Goal: Obtain resource: Obtain resource

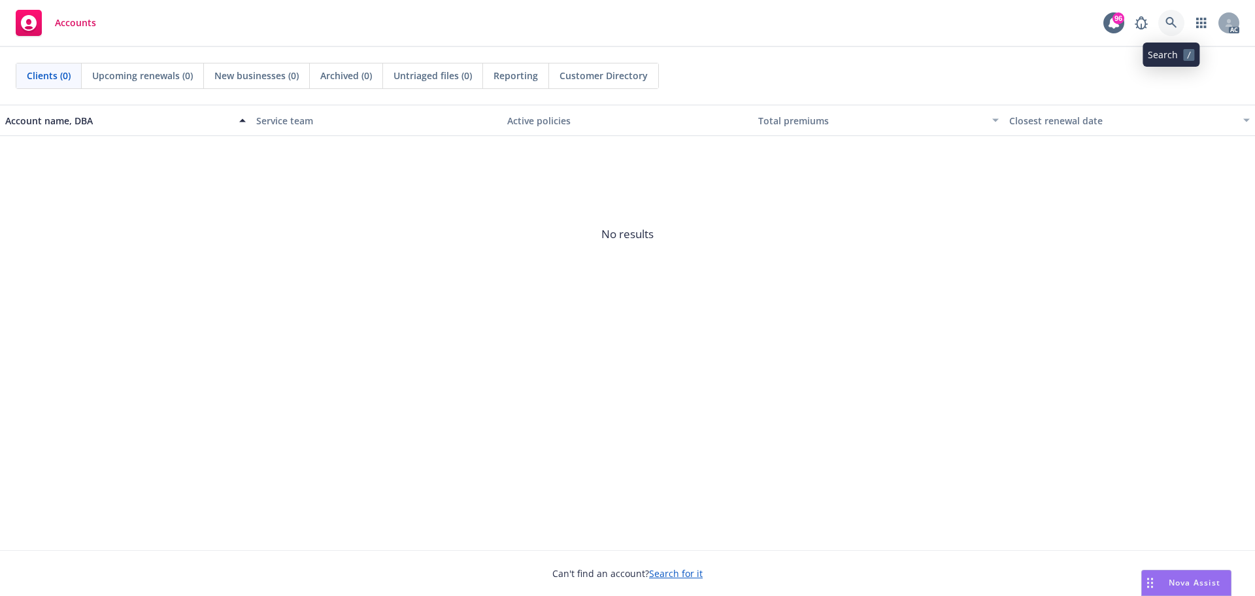
click at [1175, 22] on icon at bounding box center [1172, 23] width 12 height 12
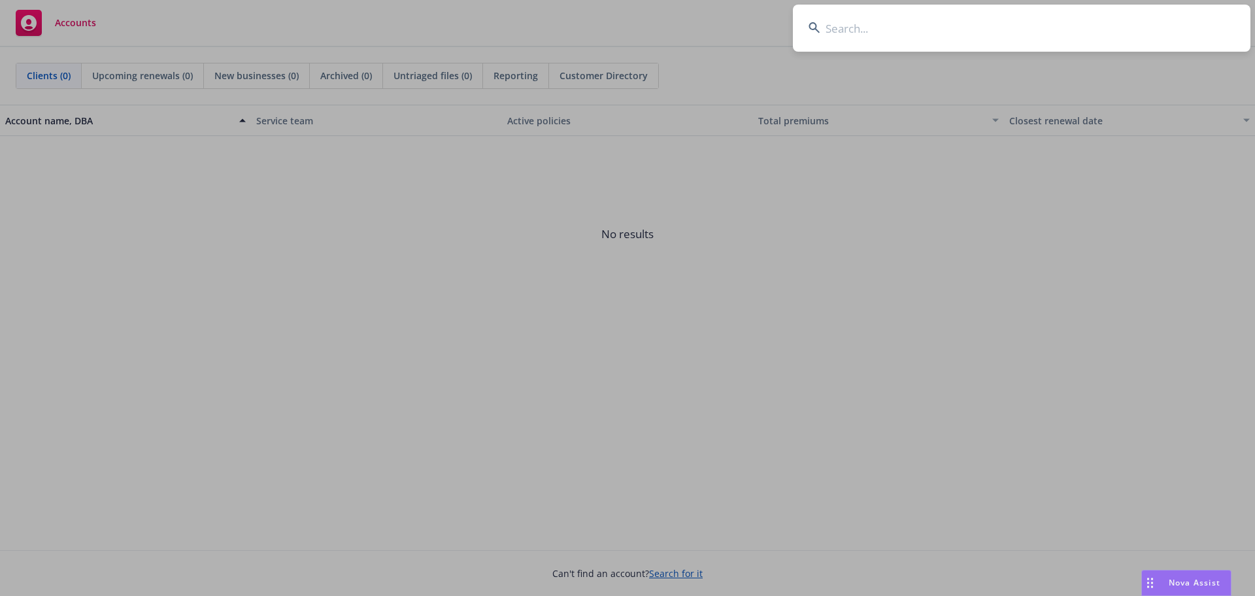
click at [919, 29] on input at bounding box center [1022, 28] width 458 height 47
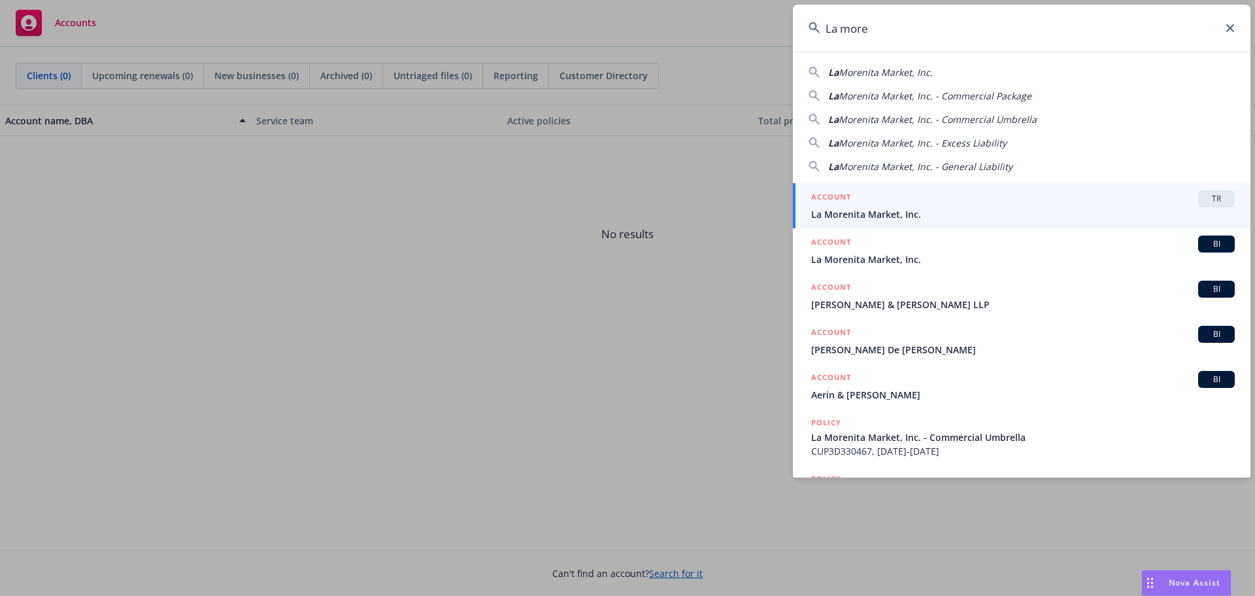
click at [914, 73] on span "Morenita Market, Inc." at bounding box center [886, 72] width 94 height 12
type input "La Morenita Market, Inc."
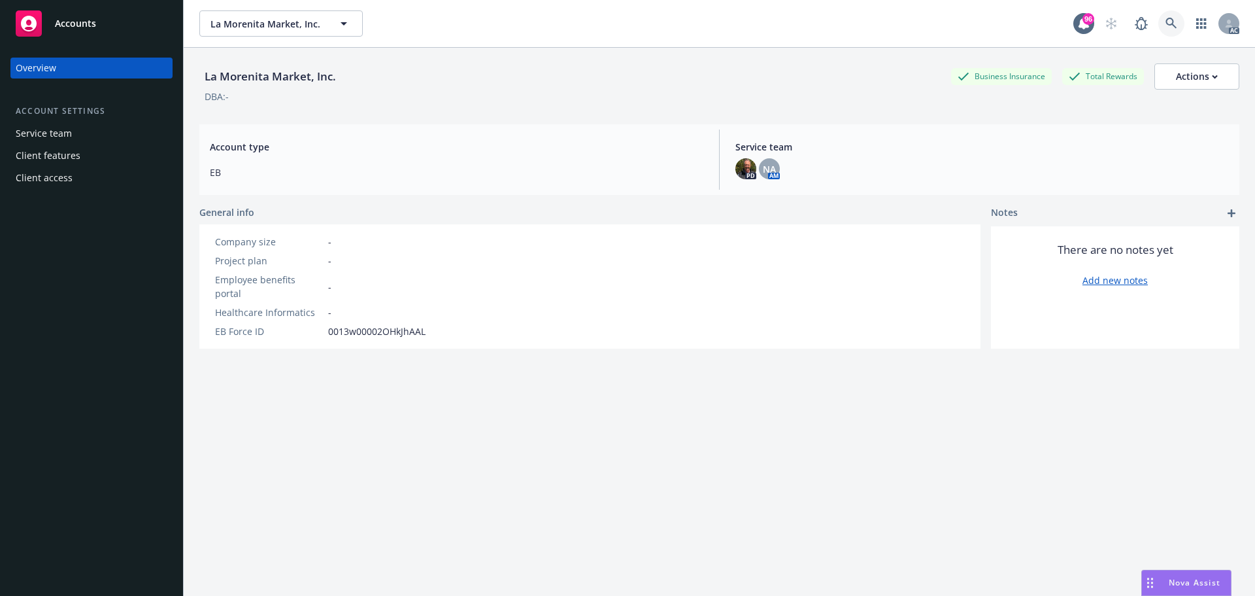
click at [1165, 17] on link at bounding box center [1172, 23] width 26 height 26
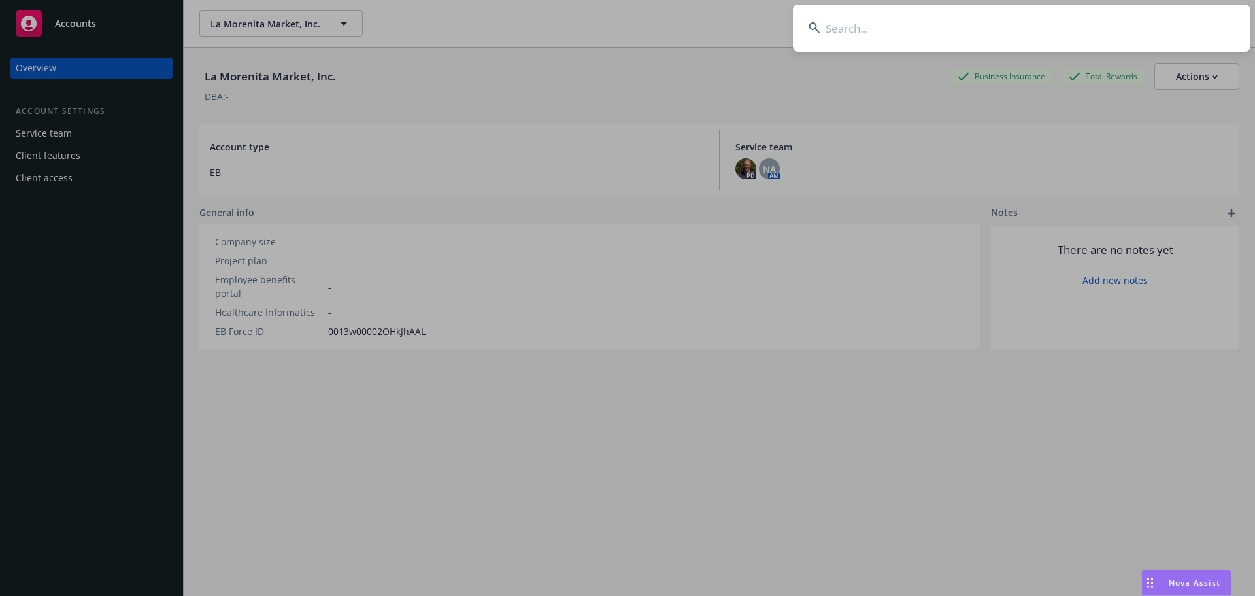
click at [846, 32] on input at bounding box center [1022, 28] width 458 height 47
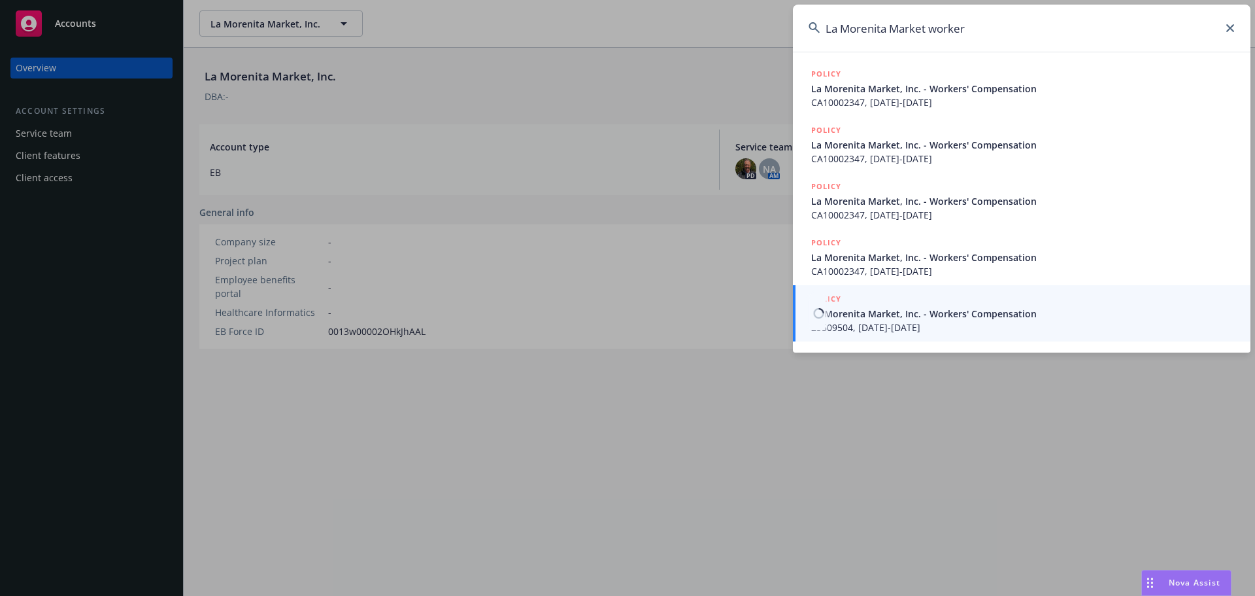
type input "La Morenita Market worker"
click at [906, 314] on span "La Morenita Market, Inc. - Workers' Compensation" at bounding box center [1023, 314] width 424 height 14
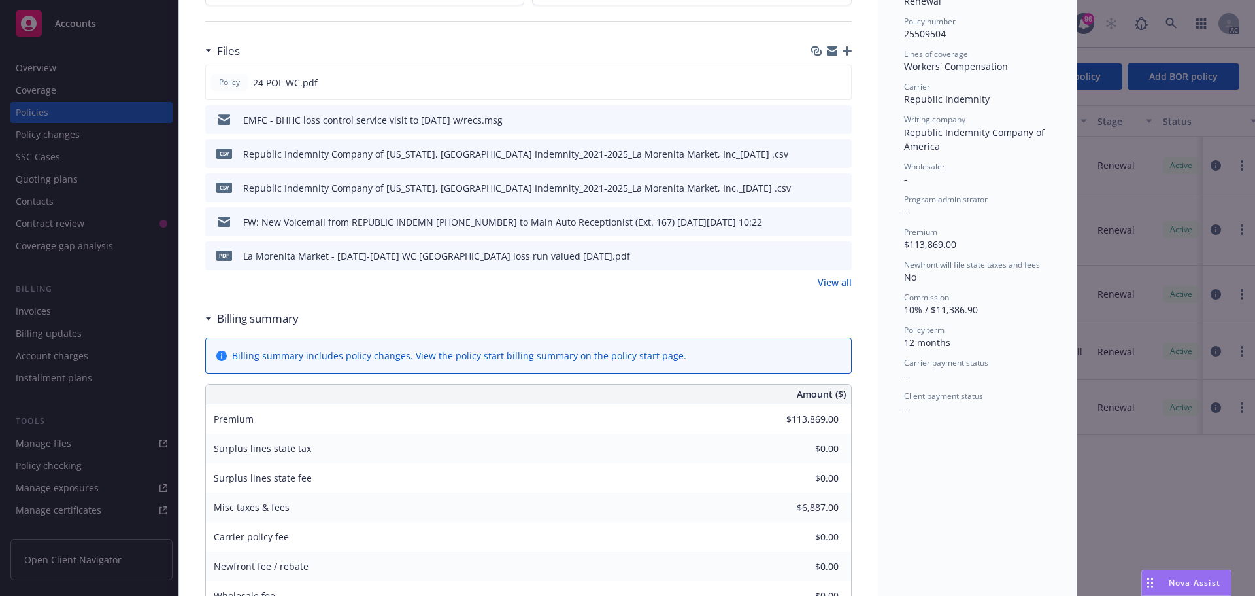
scroll to position [196, 0]
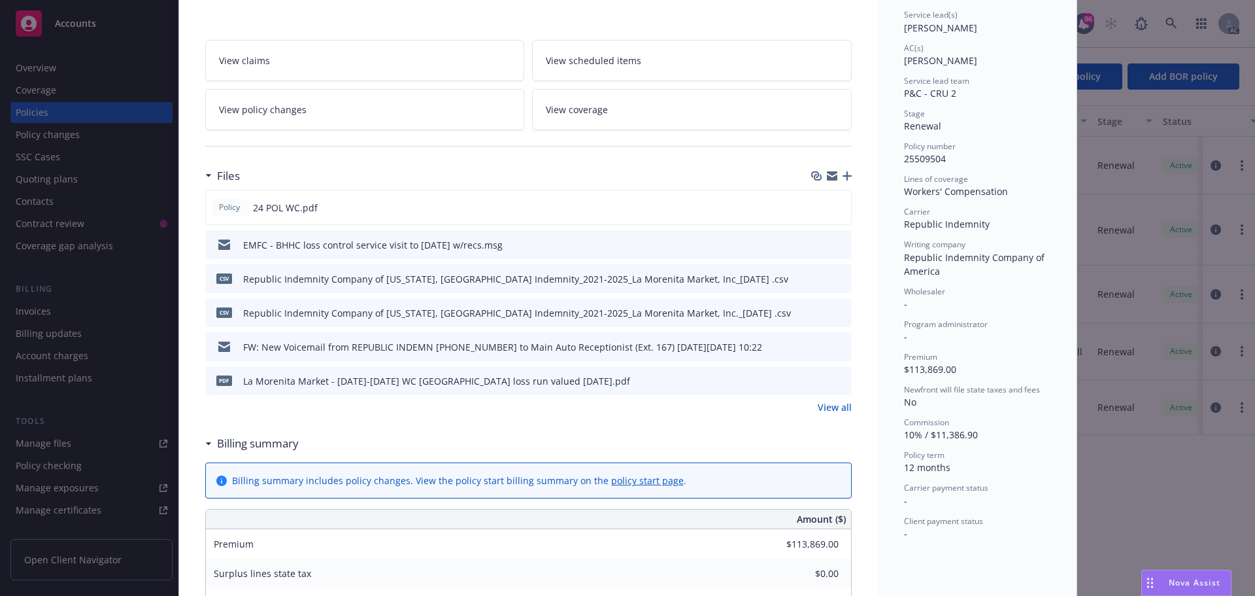
click at [828, 410] on link "View all" at bounding box center [835, 407] width 34 height 14
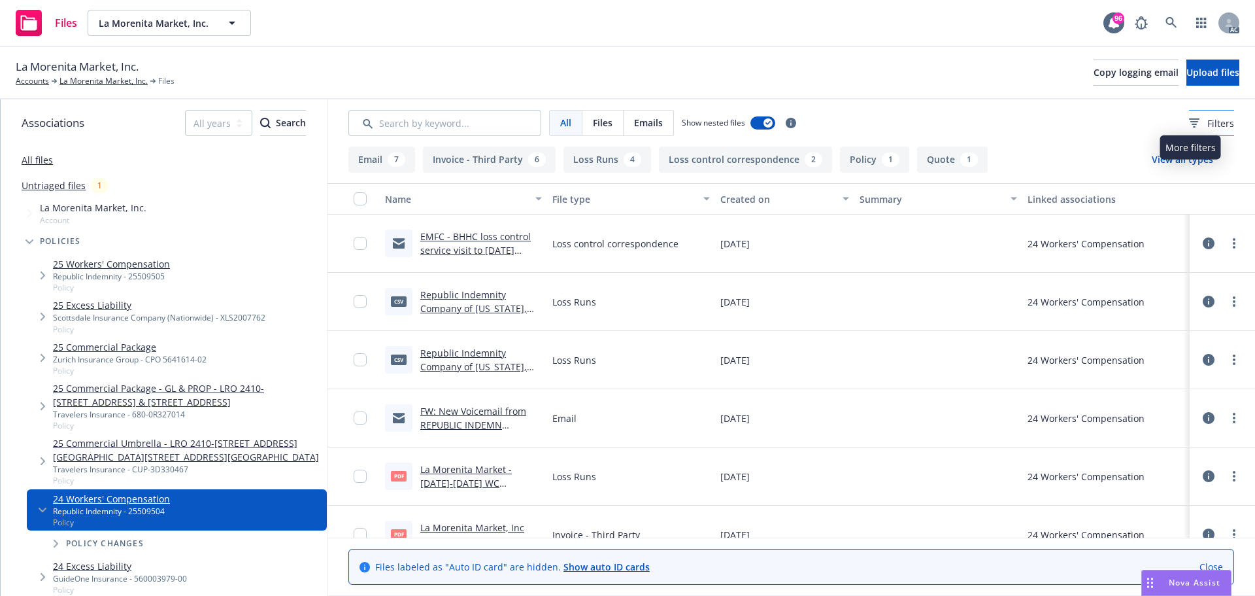
click at [1191, 122] on icon at bounding box center [1195, 121] width 8 height 1
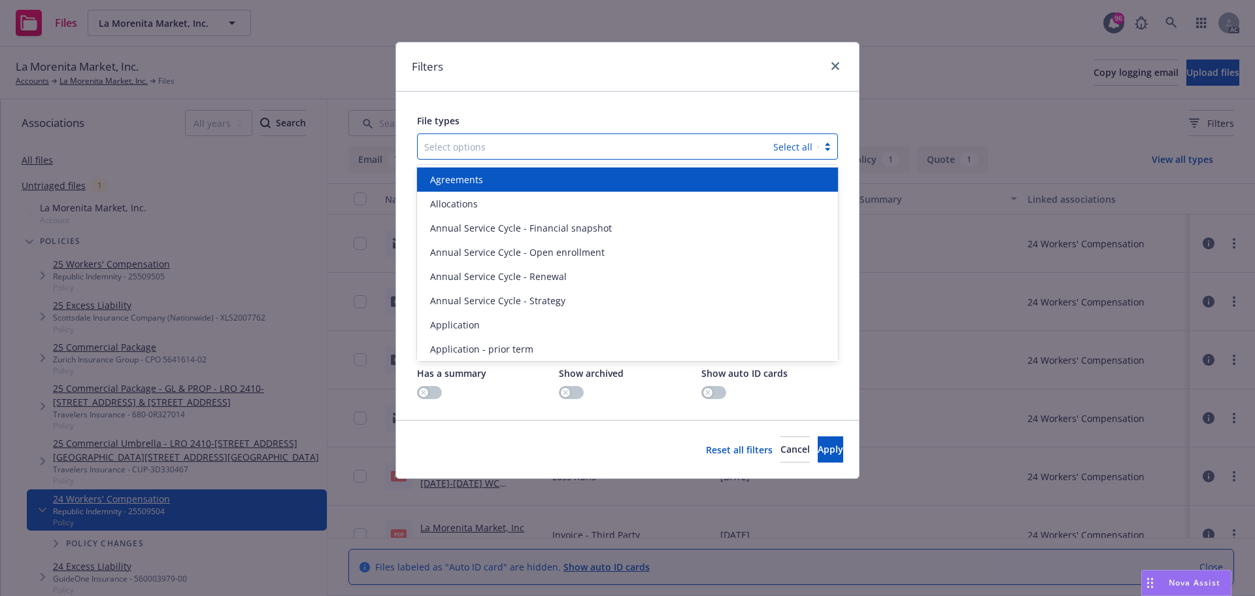
click at [455, 145] on div at bounding box center [595, 147] width 343 height 16
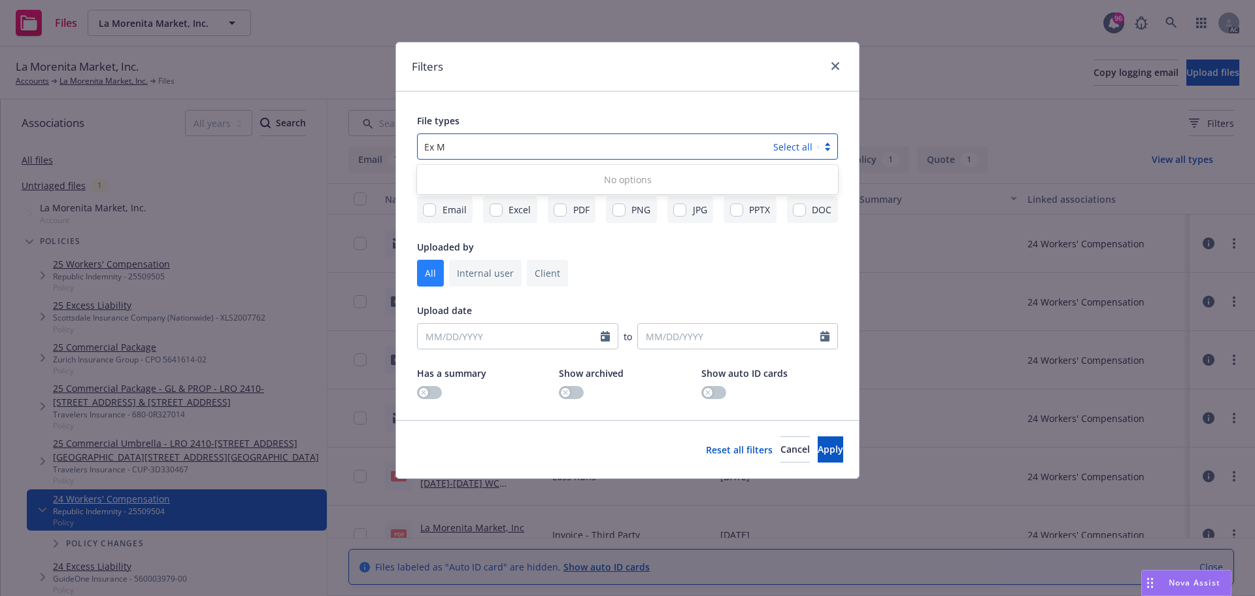
type input "Ex"
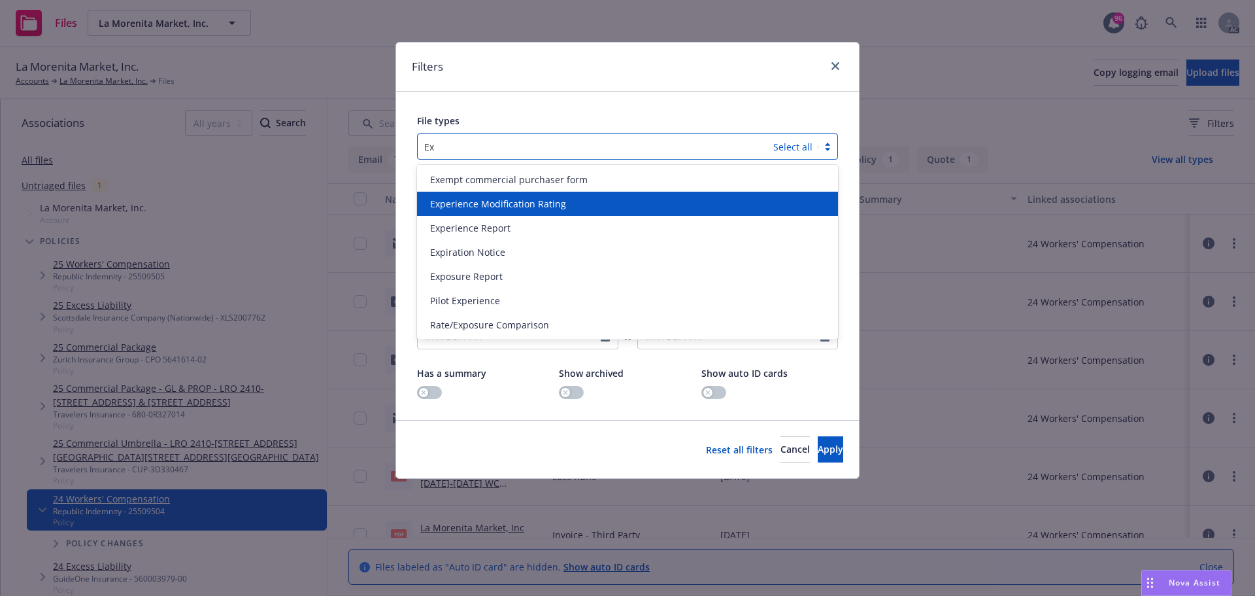
click at [547, 203] on span "Experience Modification Rating" at bounding box center [498, 204] width 136 height 14
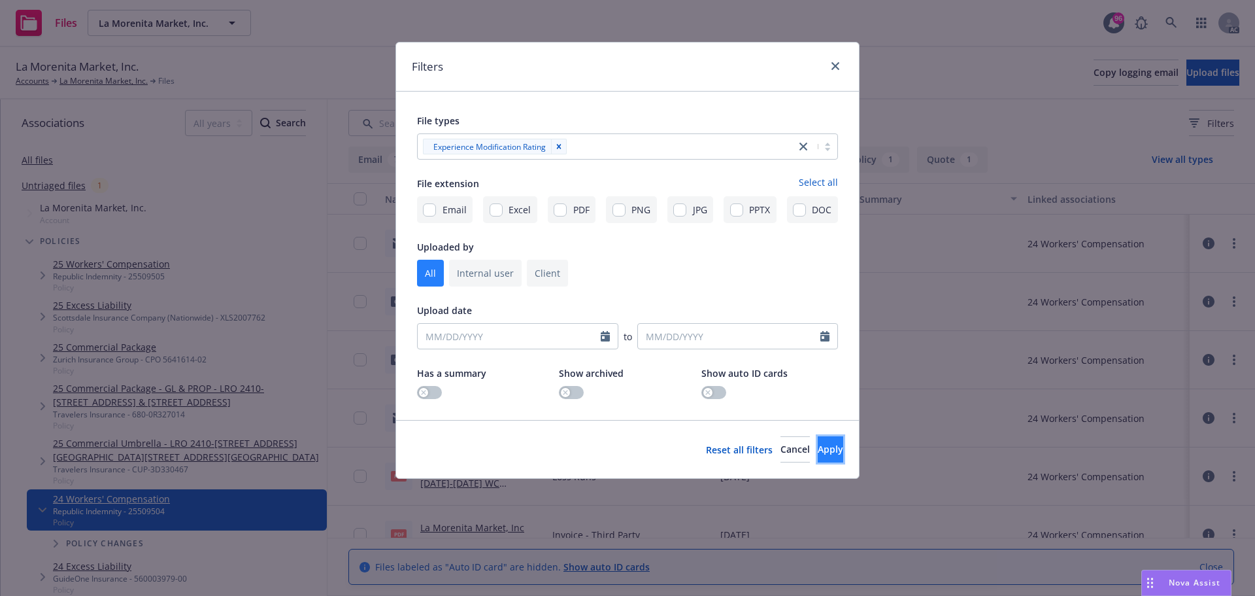
click at [818, 451] on span "Apply" at bounding box center [831, 449] width 26 height 12
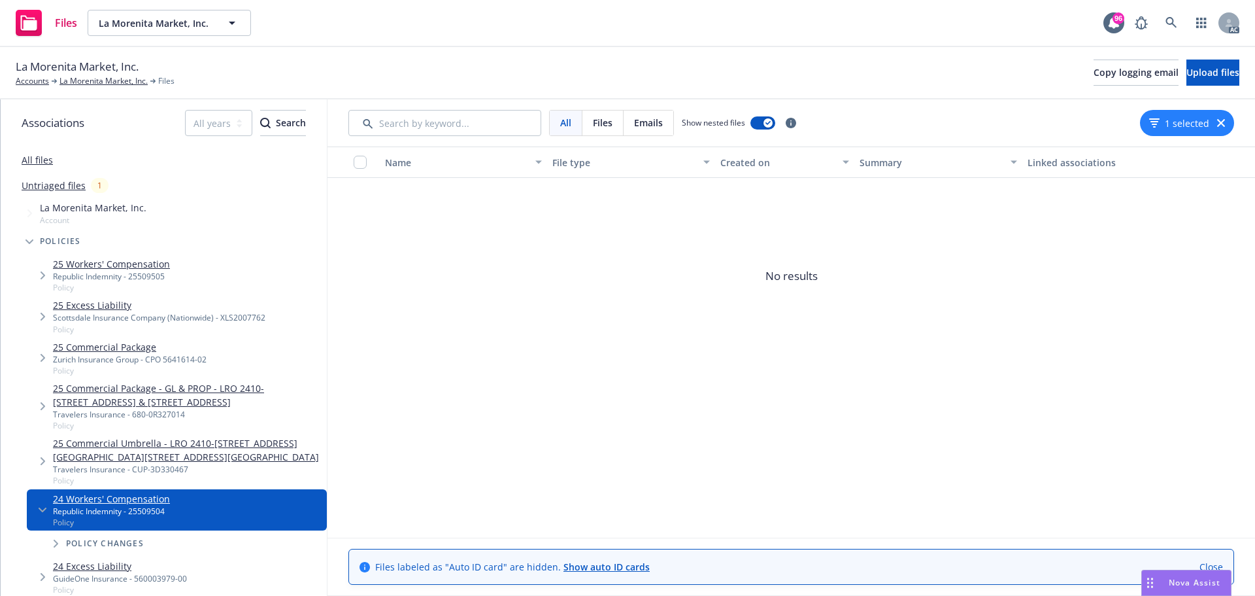
click at [1185, 126] on button "1 selected" at bounding box center [1180, 123] width 60 height 14
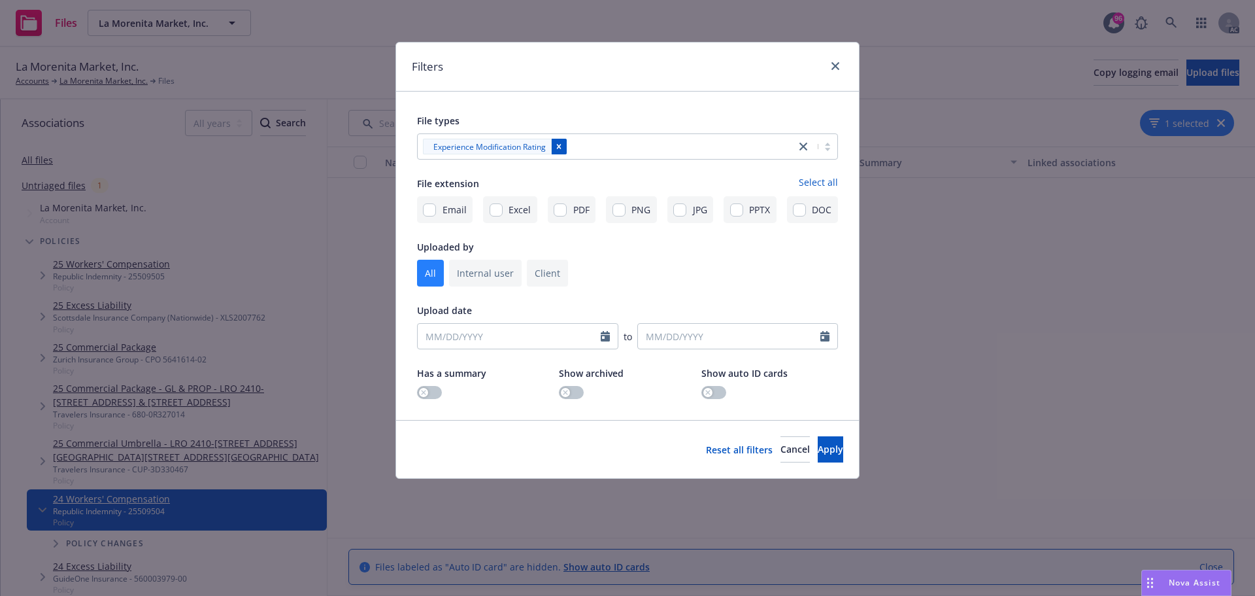
click at [558, 148] on icon "Remove [object Object]" at bounding box center [559, 147] width 5 height 5
click at [836, 61] on link "close" at bounding box center [836, 66] width 16 height 16
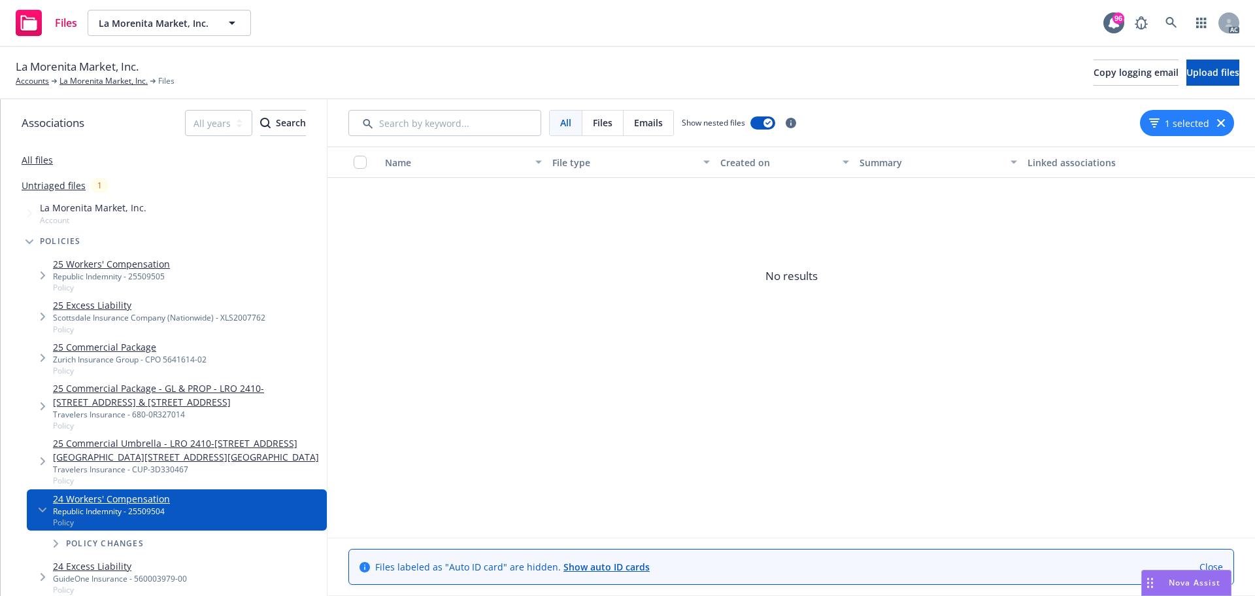
click at [1213, 118] on div "1 selected" at bounding box center [1187, 123] width 94 height 26
click at [1223, 120] on icon "button" at bounding box center [1222, 123] width 8 height 8
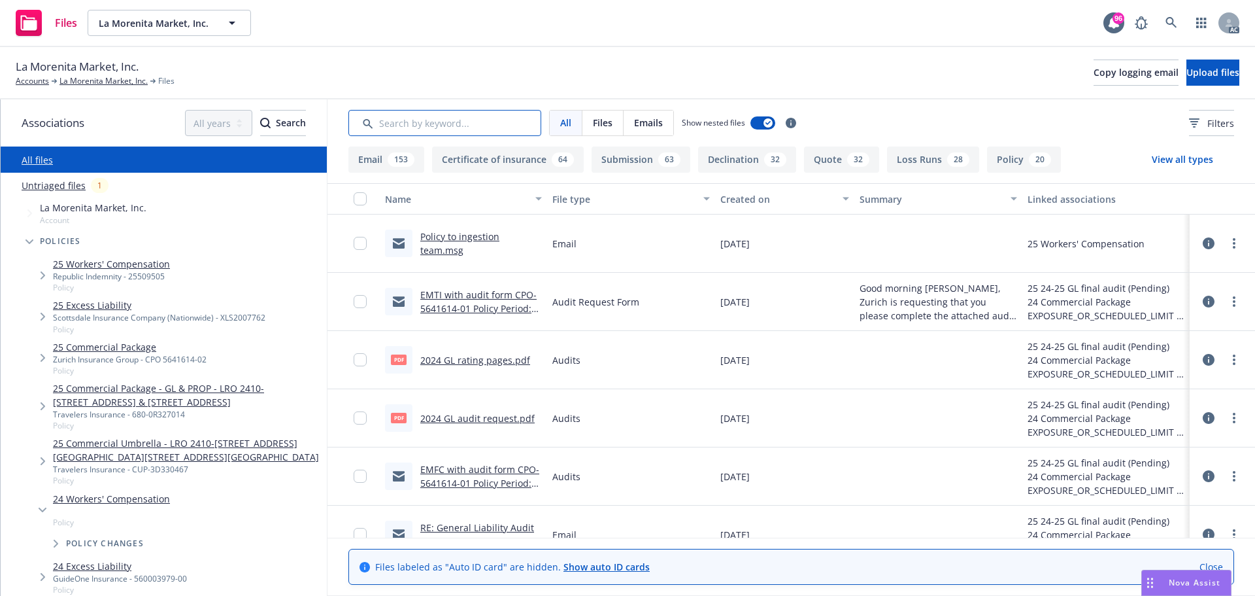
click at [399, 126] on input "Search by keyword..." at bounding box center [445, 123] width 193 height 26
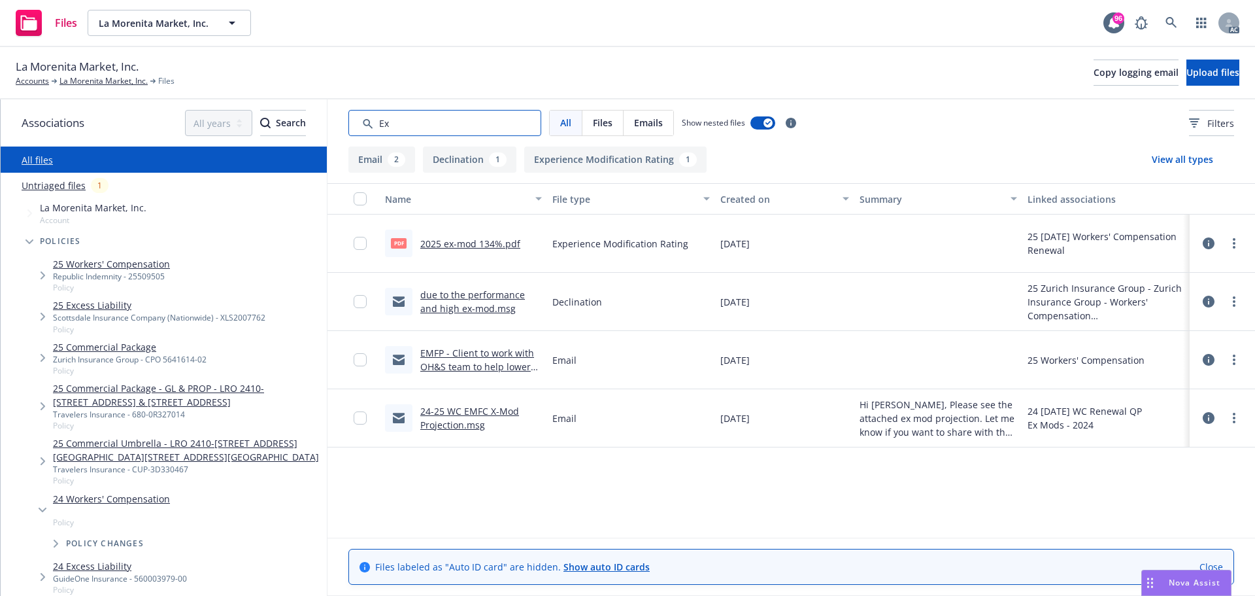
type input "Ex"
click at [449, 241] on link "2025 ex-mod 134%.pdf" at bounding box center [470, 243] width 100 height 12
click at [440, 415] on link "24-25 WC EMFC X-Mod Projection.msg" at bounding box center [469, 418] width 99 height 26
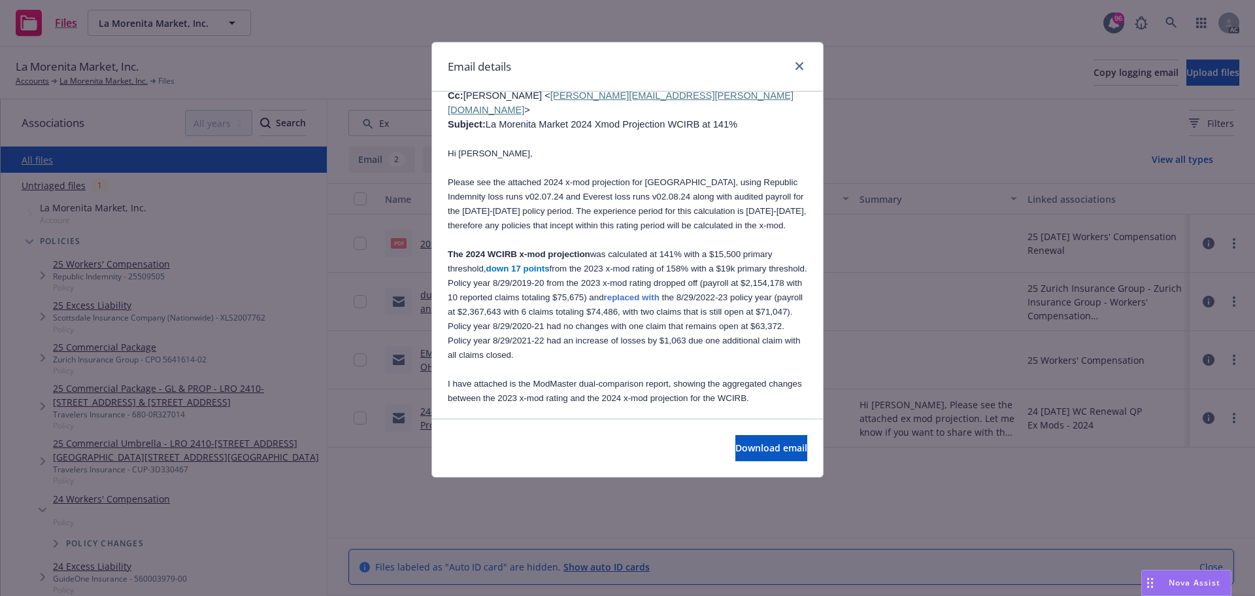
scroll to position [785, 0]
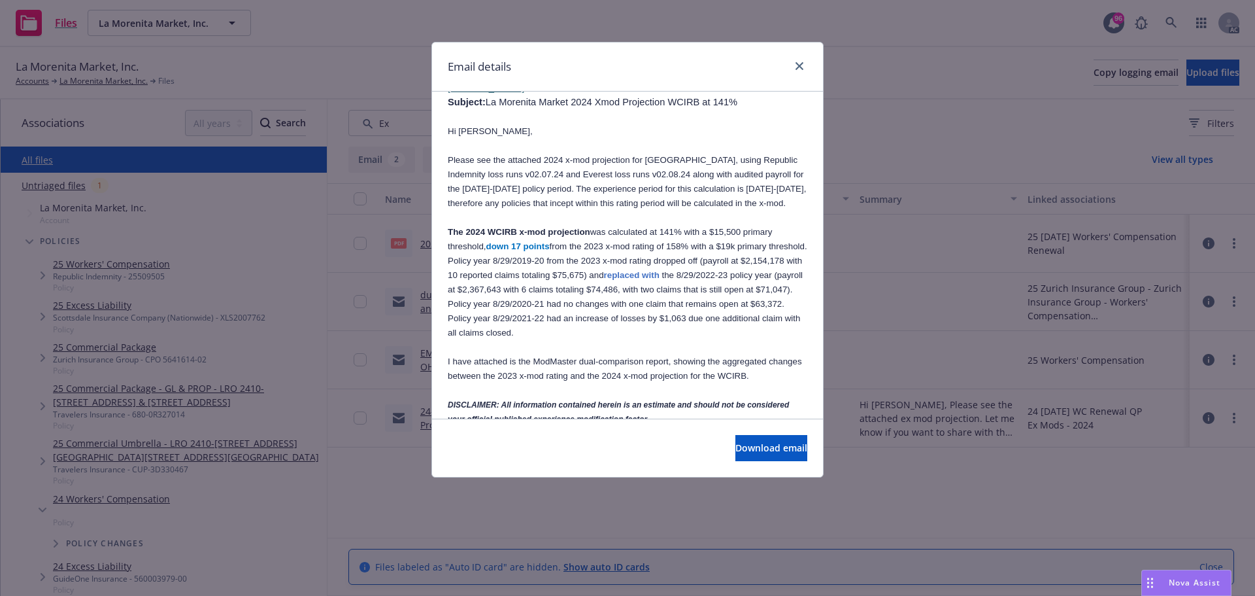
click at [468, 227] on span "The 2024 WCIRB x-mod projection" at bounding box center [519, 232] width 143 height 10
drag, startPoint x: 466, startPoint y: 171, endPoint x: 488, endPoint y: 188, distance: 27.6
click at [488, 224] on li "The 2024 WCIRB x-mod projection was calculated at 141% with a $15,500 primary t…" at bounding box center [628, 238] width 360 height 29
copy li "2024 WCIRB x-mod projection was calculated at 141% with a $15,500 primary thres…"
click at [584, 210] on p at bounding box center [628, 217] width 360 height 14
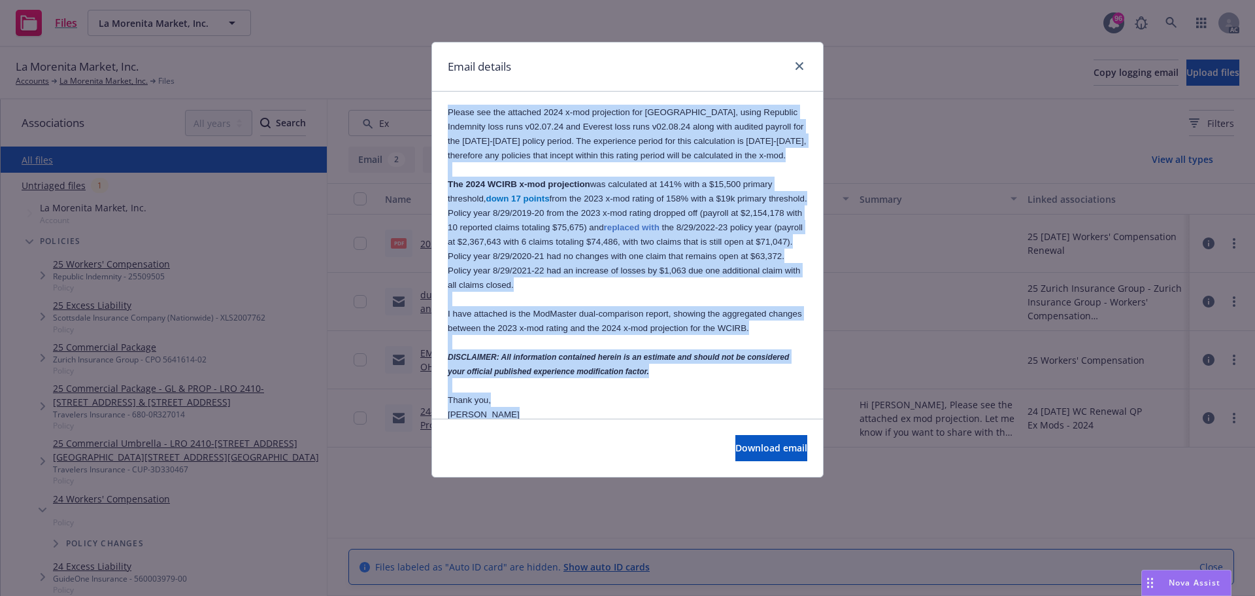
scroll to position [885, 0]
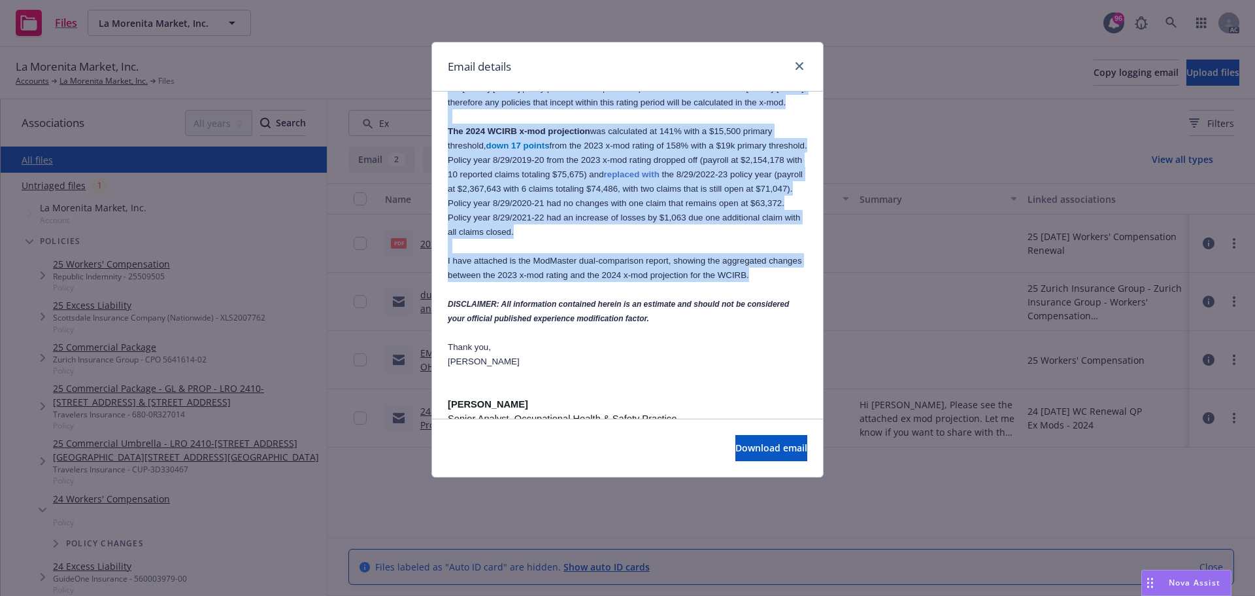
drag, startPoint x: 448, startPoint y: 151, endPoint x: 787, endPoint y: 252, distance: 354.2
copy div "Loremi dol sit ametcons 3200 a-eli seddoeiusm tem In Utlabore Etdolo, magna Ali…"
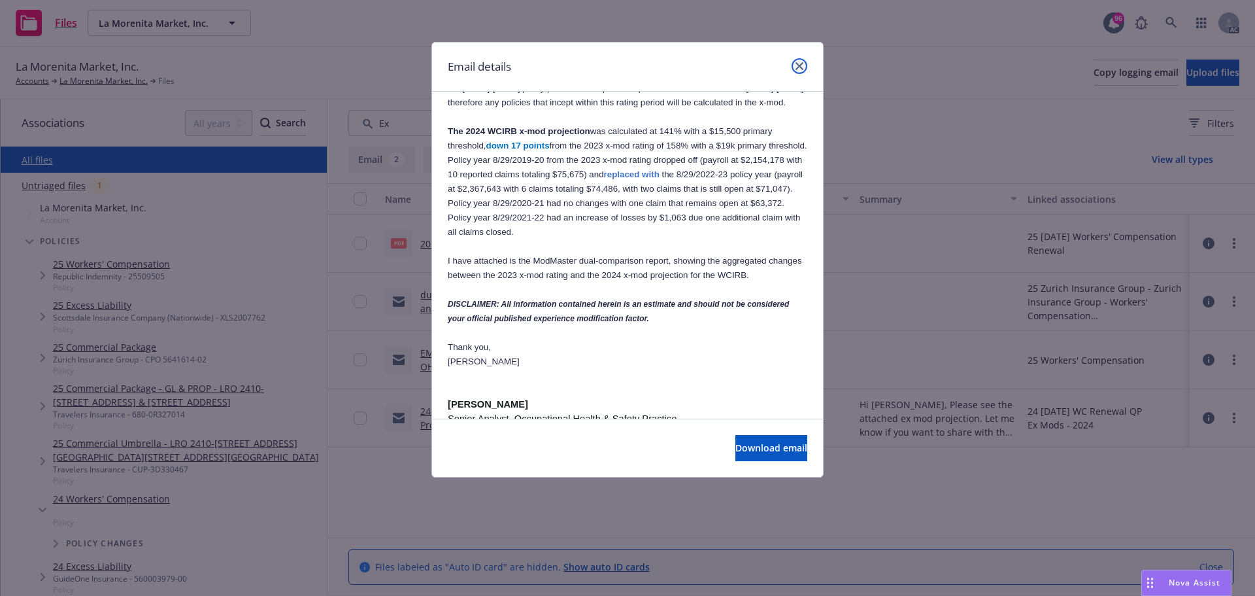
click at [799, 63] on icon "close" at bounding box center [800, 66] width 8 height 8
